Goal: Task Accomplishment & Management: Use online tool/utility

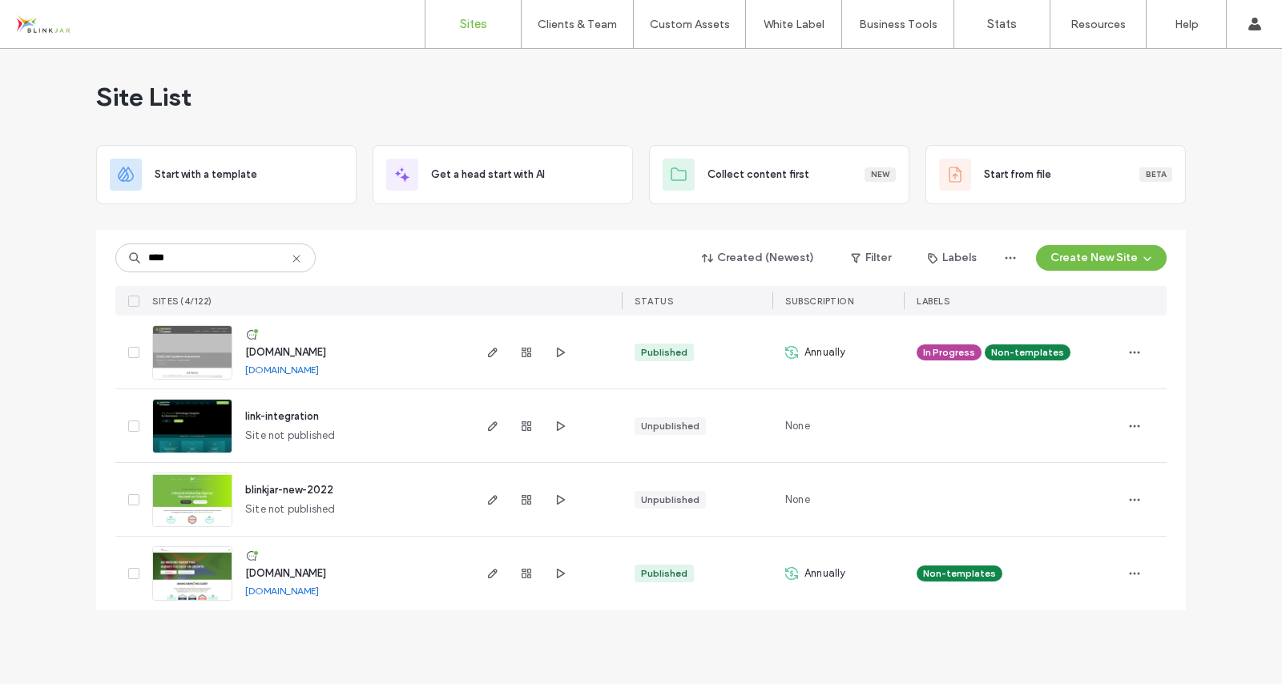
type input "****"
click at [293, 351] on span "www.ligllc.com" at bounding box center [285, 352] width 81 height 12
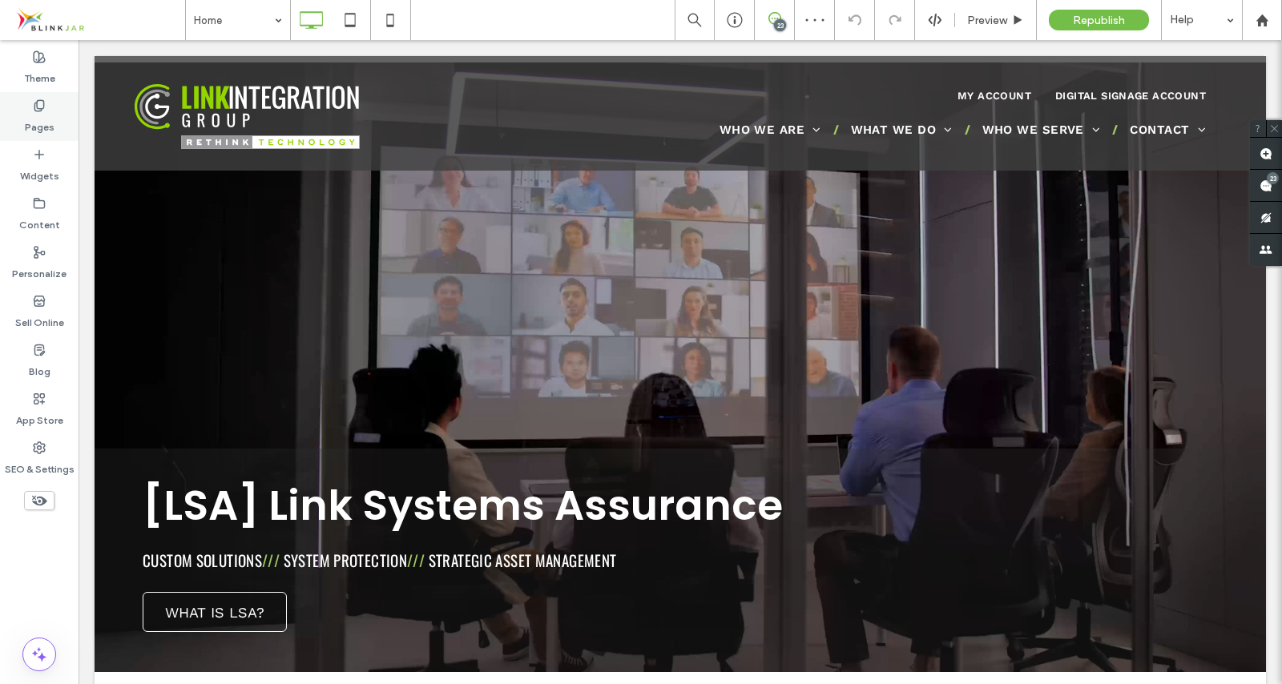
click at [46, 111] on div "Pages" at bounding box center [39, 116] width 79 height 49
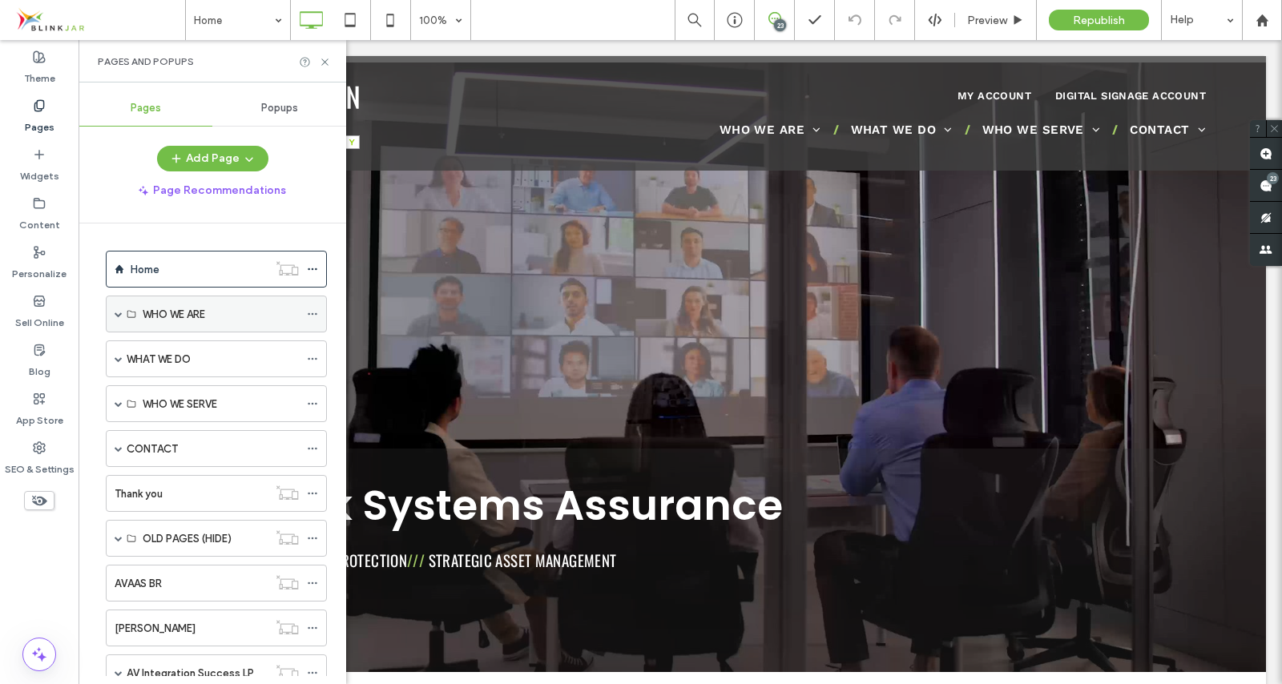
scroll to position [100, 0]
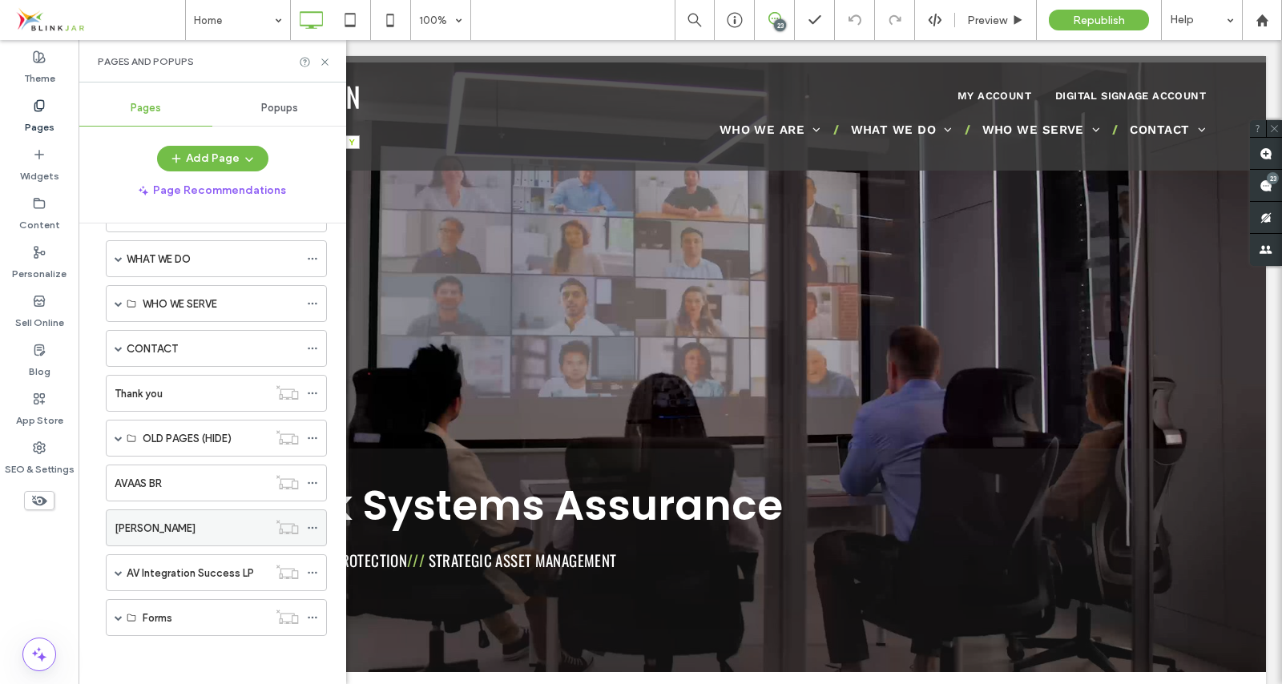
click at [180, 531] on label "[PERSON_NAME]" at bounding box center [155, 529] width 81 height 28
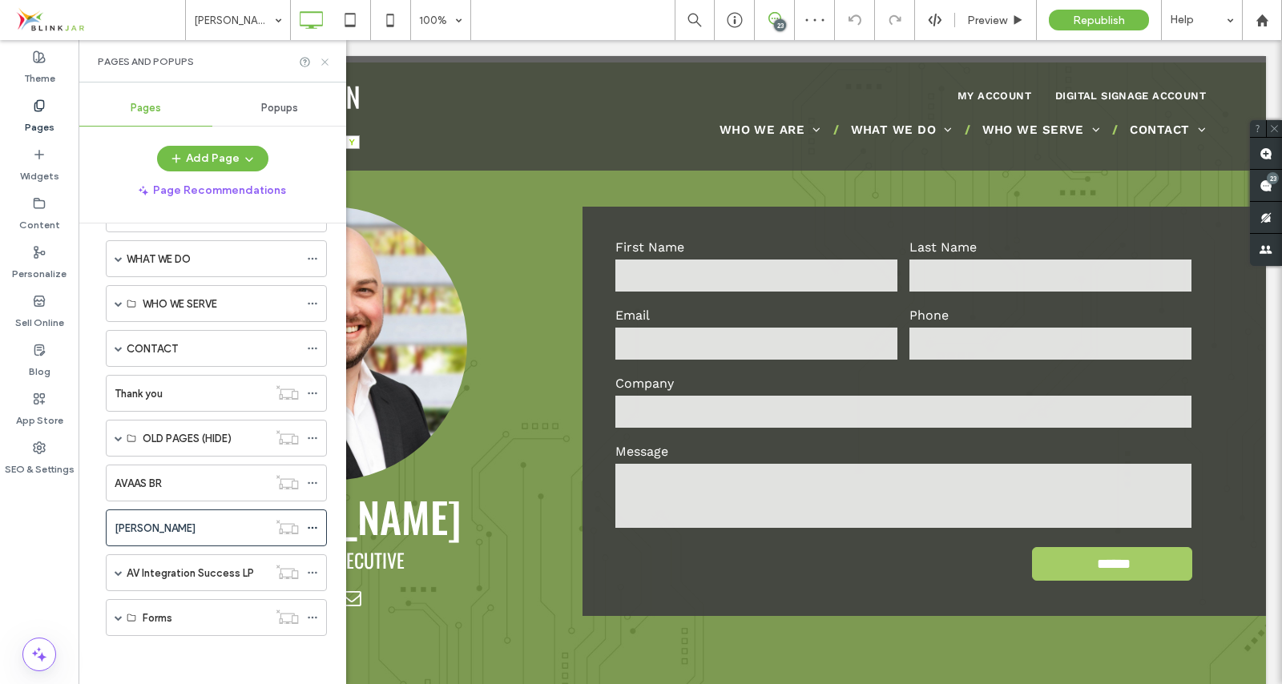
click at [324, 65] on icon at bounding box center [325, 62] width 12 height 12
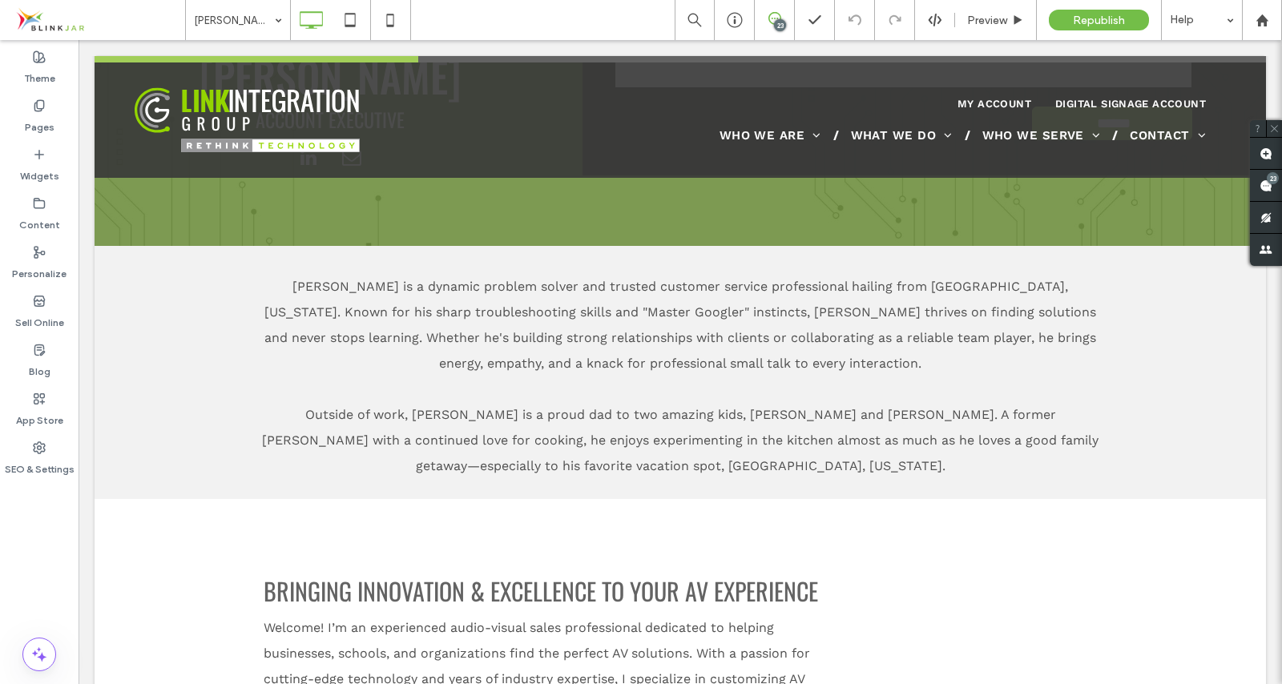
scroll to position [590, 0]
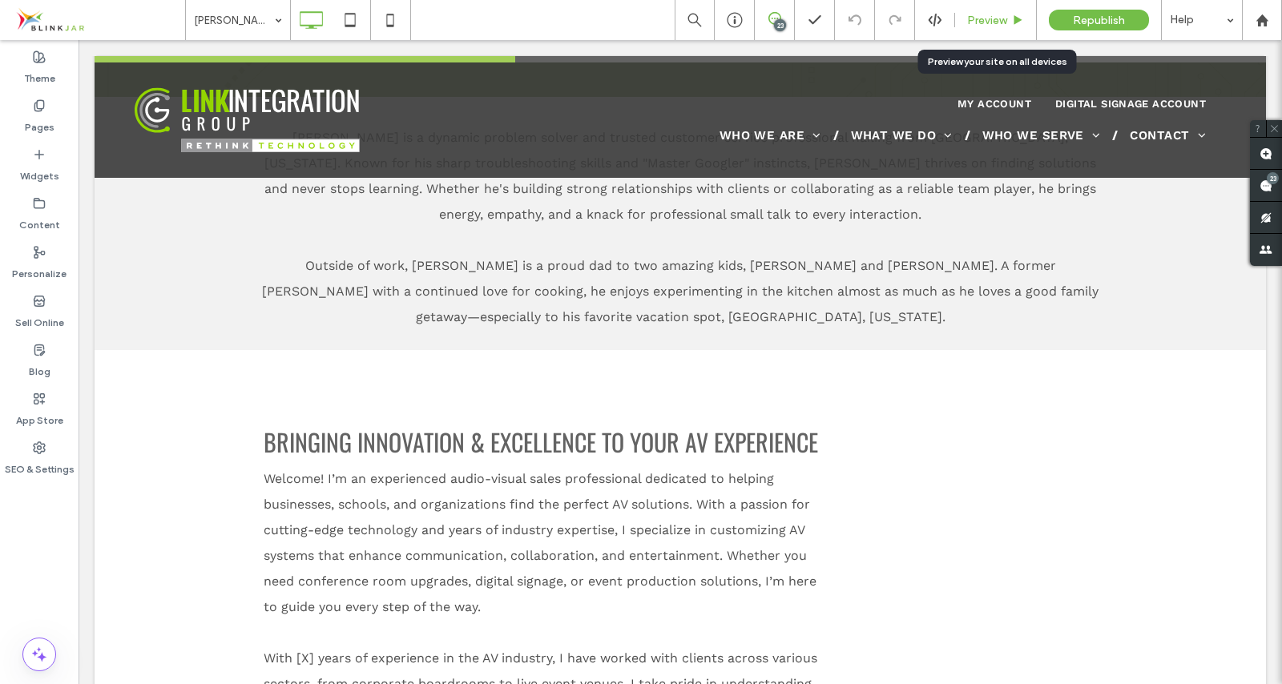
click at [995, 27] on div "Preview" at bounding box center [996, 20] width 82 height 40
click at [1003, 26] on span "Preview" at bounding box center [987, 21] width 40 height 14
